Goal: Navigation & Orientation: Find specific page/section

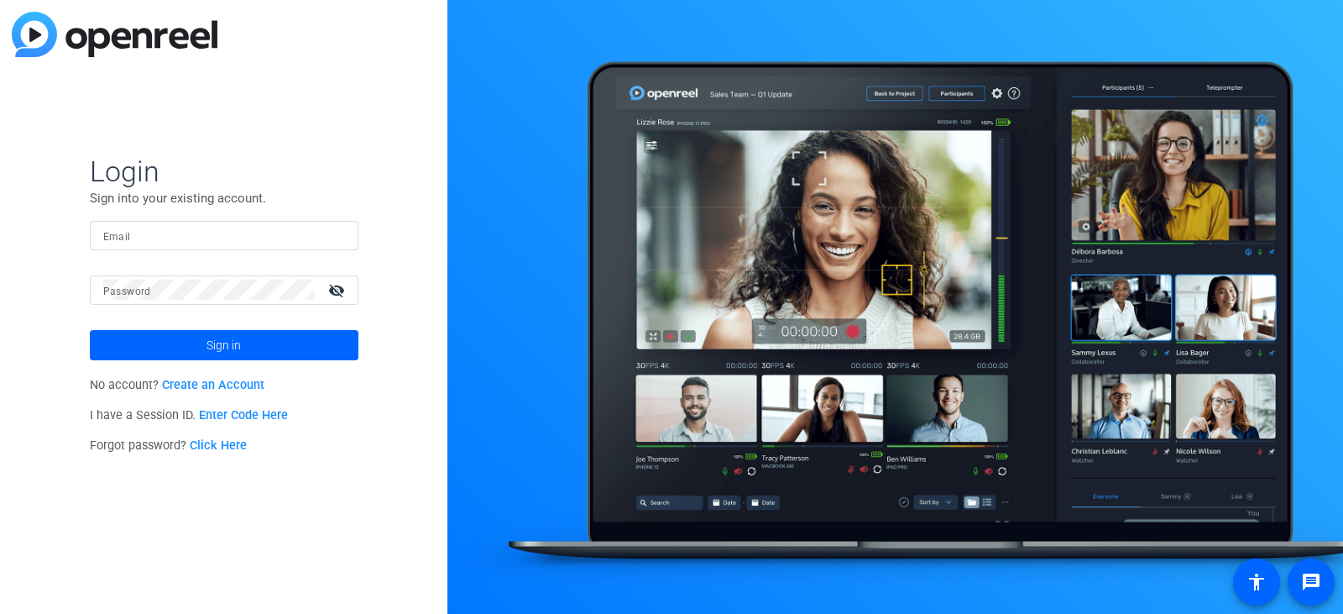
click at [182, 238] on input "Email" at bounding box center [224, 235] width 242 height 20
type input "[PERSON_NAME][EMAIL_ADDRESS][PERSON_NAME][PERSON_NAME][DOMAIN_NAME]"
click at [90, 330] on button "Sign in" at bounding box center [224, 345] width 269 height 30
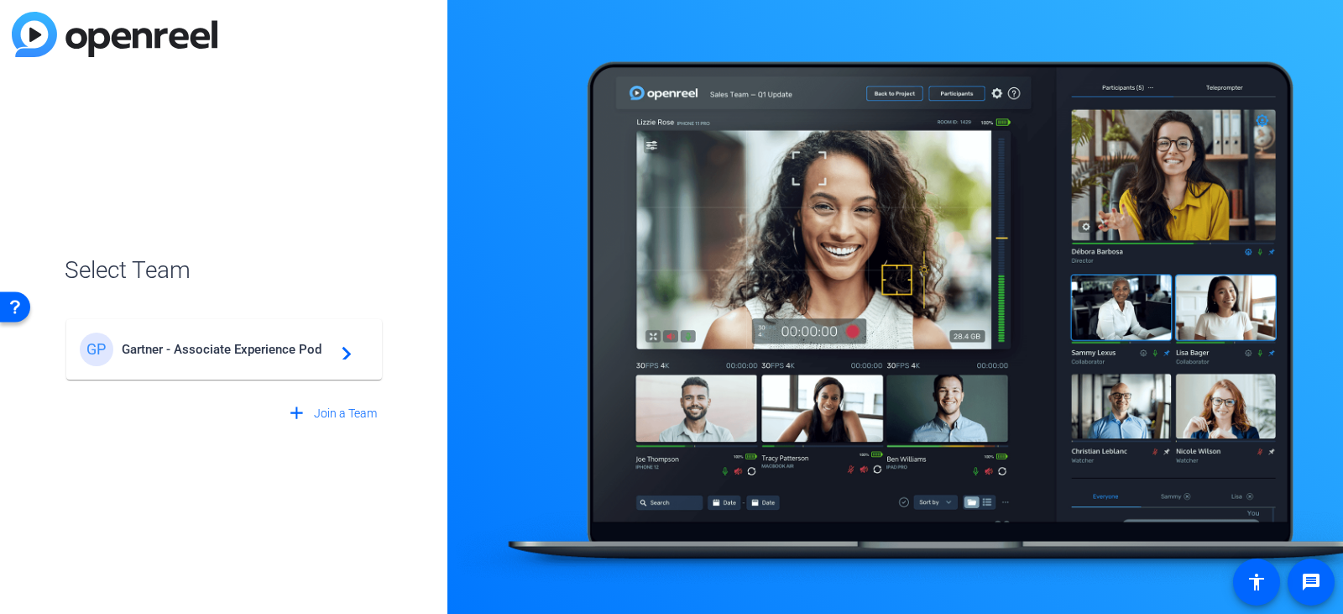
click at [172, 347] on span "Gartner - Associate Experience Pod" at bounding box center [227, 349] width 210 height 15
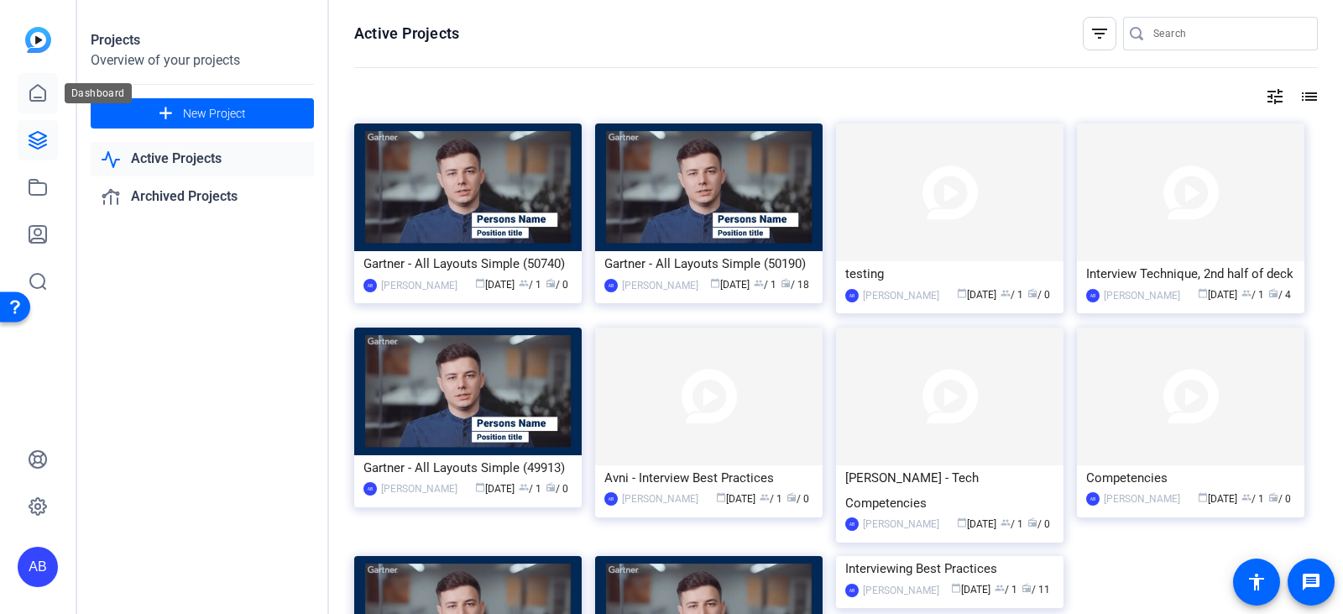
click at [42, 94] on icon at bounding box center [38, 93] width 20 height 20
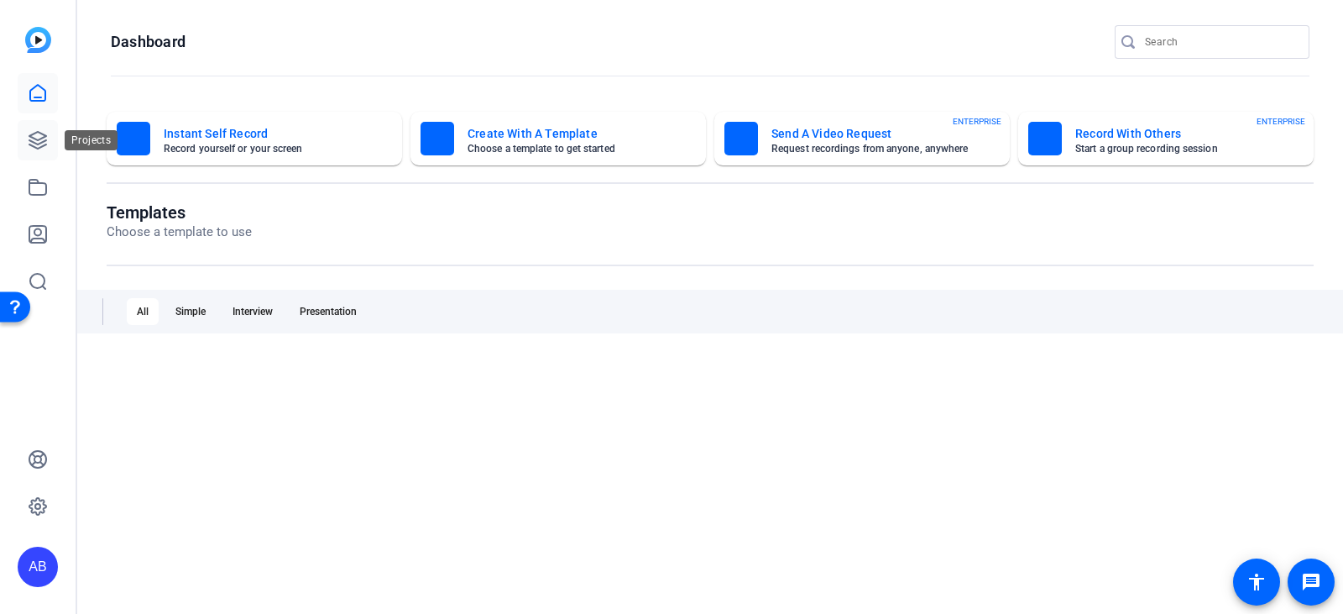
click at [34, 143] on icon at bounding box center [37, 140] width 17 height 17
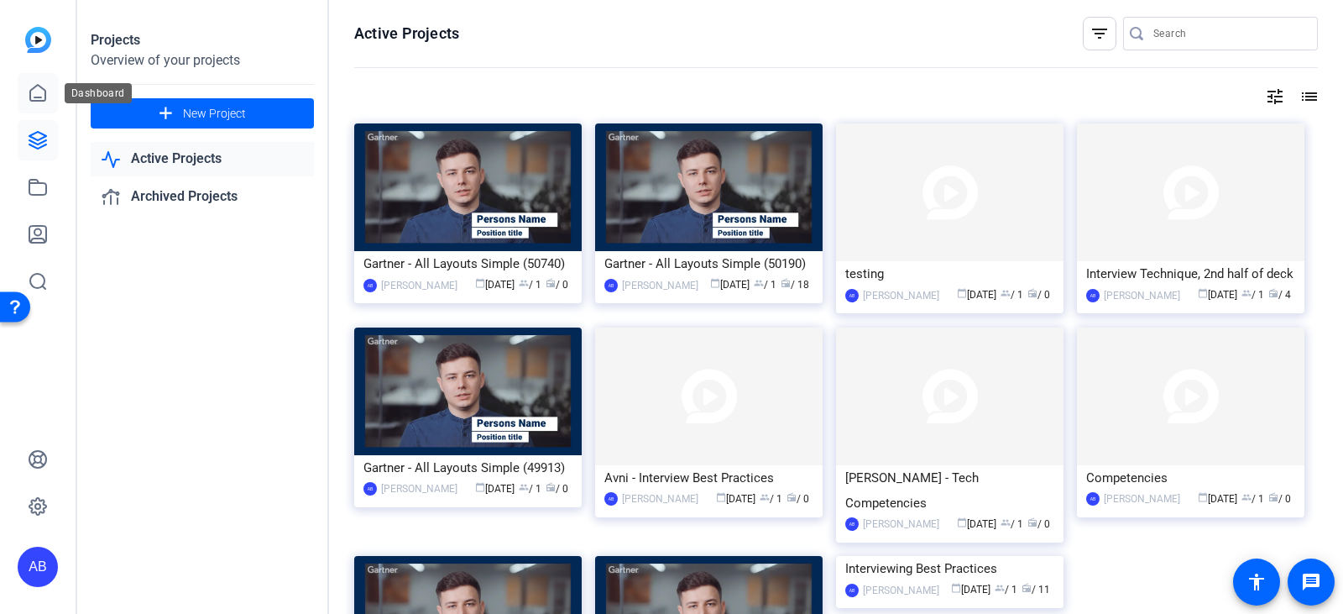
click at [34, 95] on icon at bounding box center [38, 93] width 20 height 20
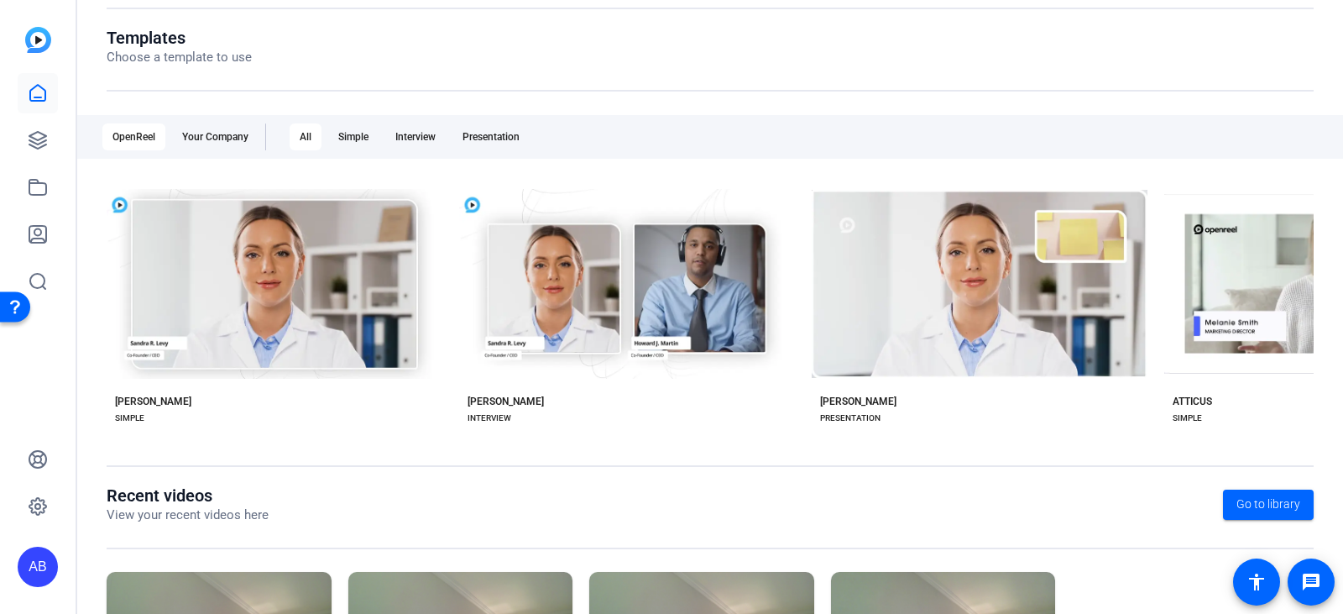
scroll to position [348, 0]
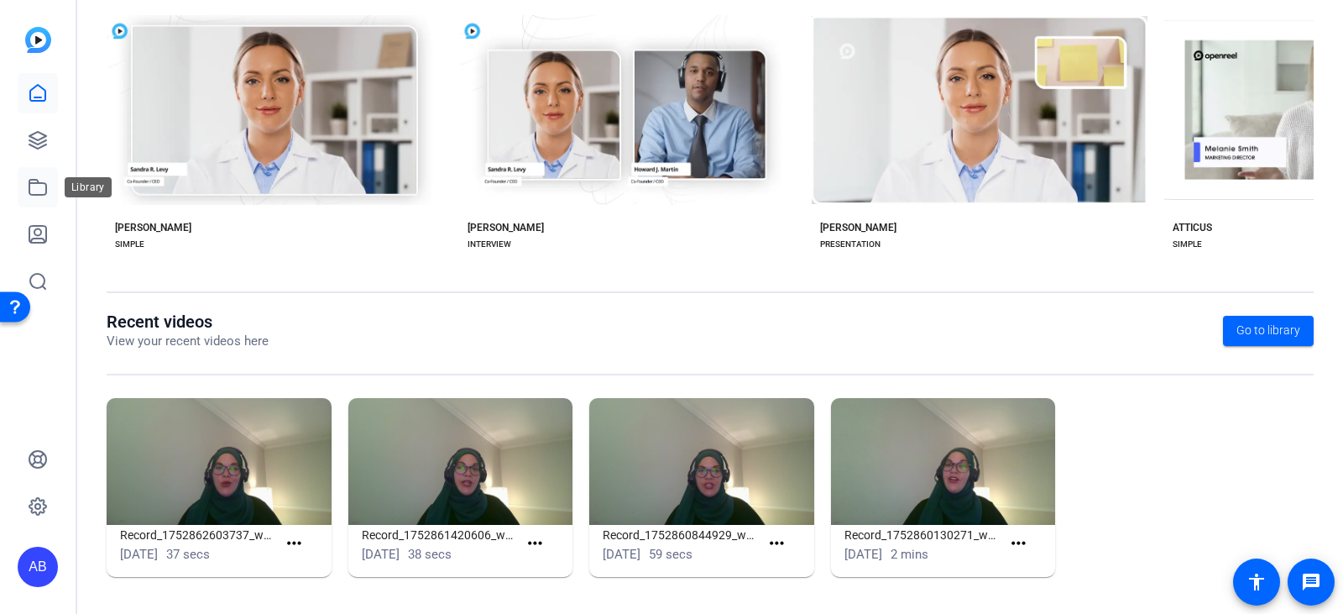
click at [30, 190] on icon at bounding box center [37, 187] width 17 height 15
